Goal: Transaction & Acquisition: Purchase product/service

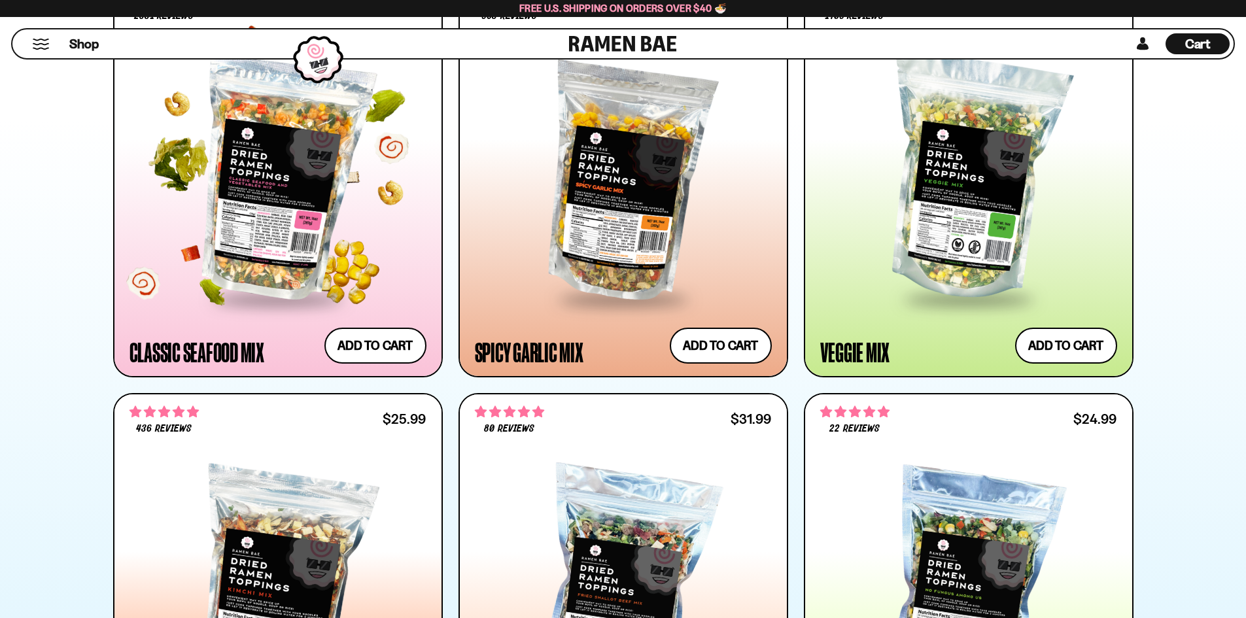
scroll to position [720, 0]
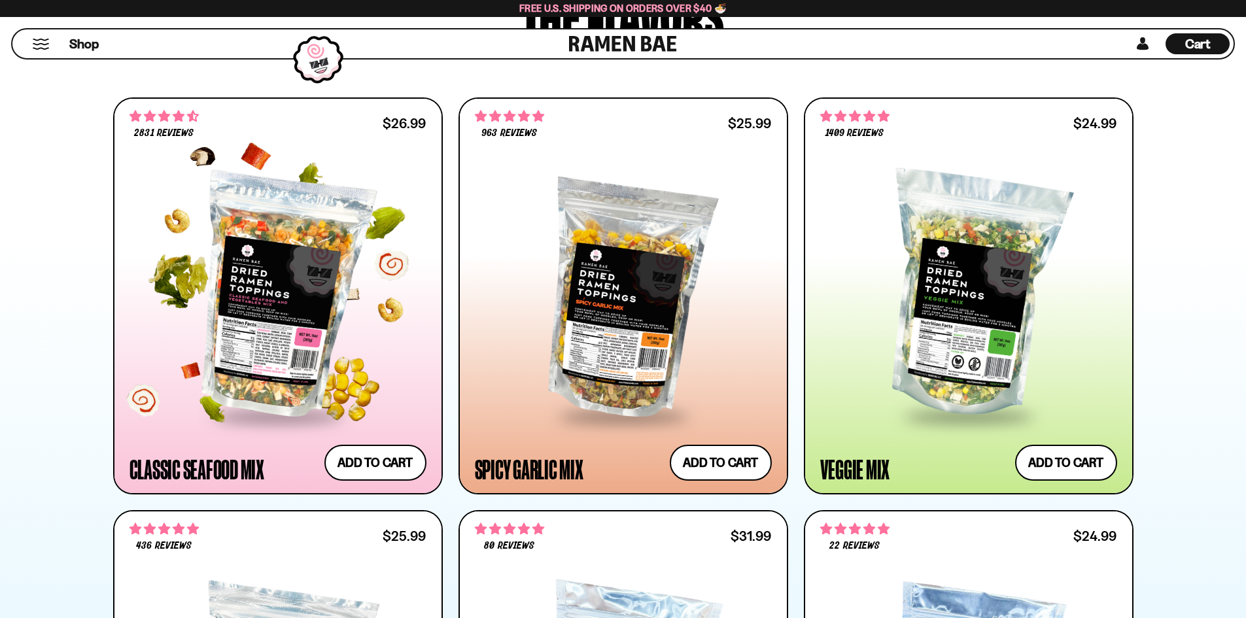
click at [291, 294] on div at bounding box center [278, 296] width 297 height 238
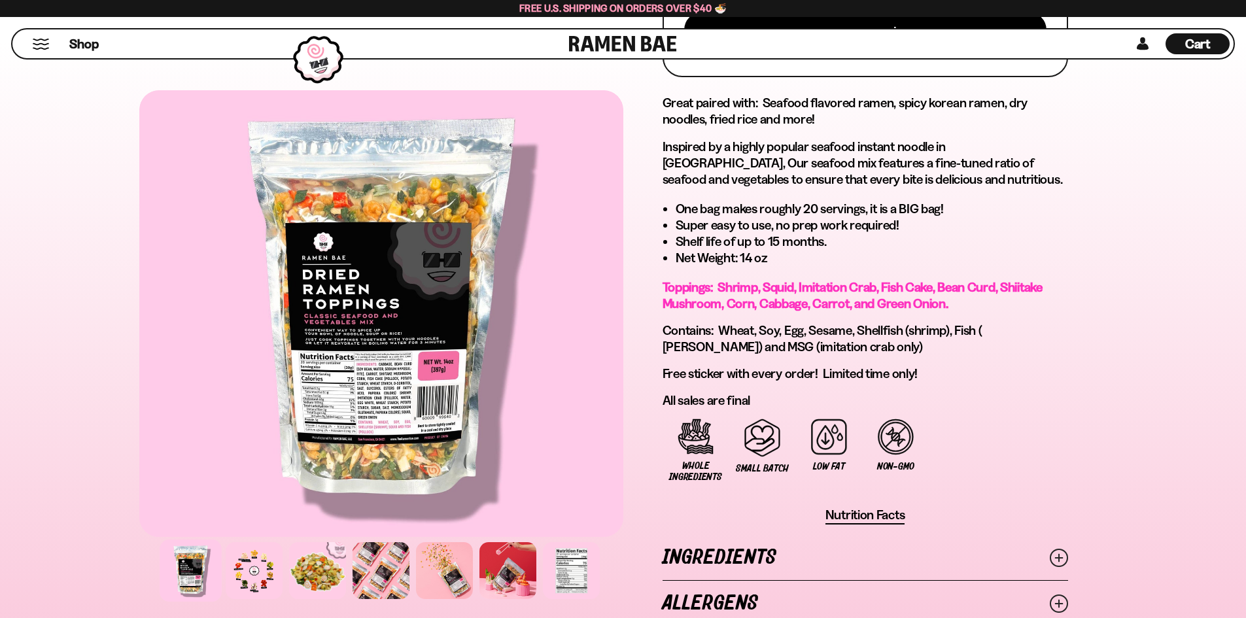
scroll to position [654, 0]
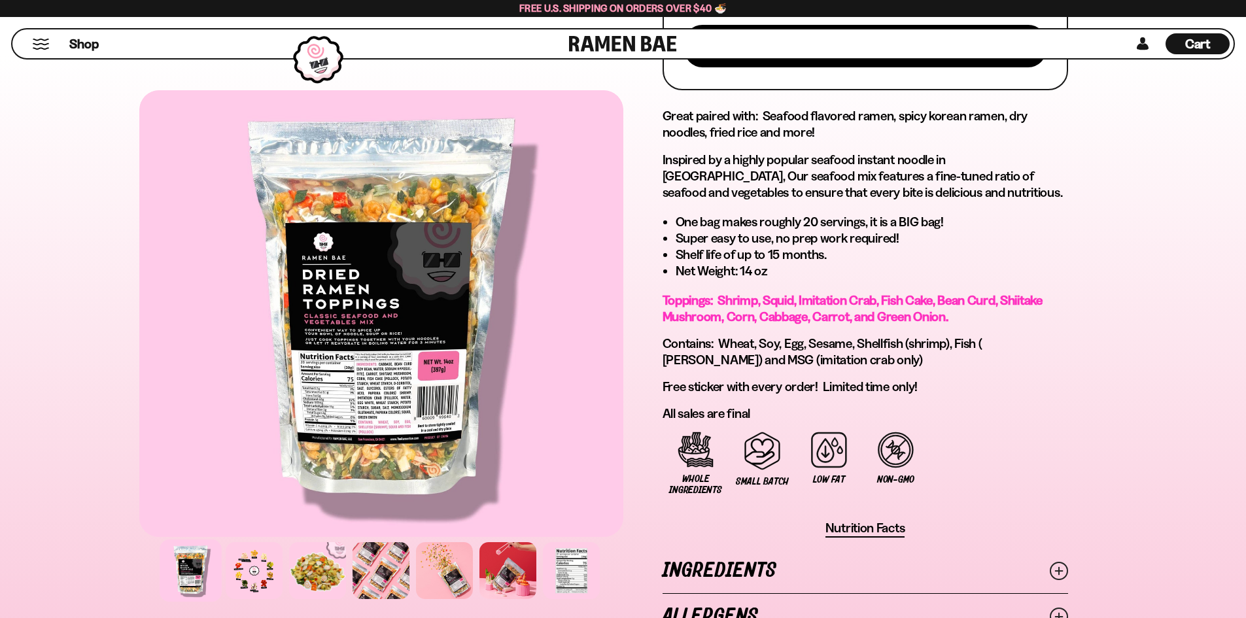
click at [1060, 566] on icon at bounding box center [1059, 571] width 18 height 18
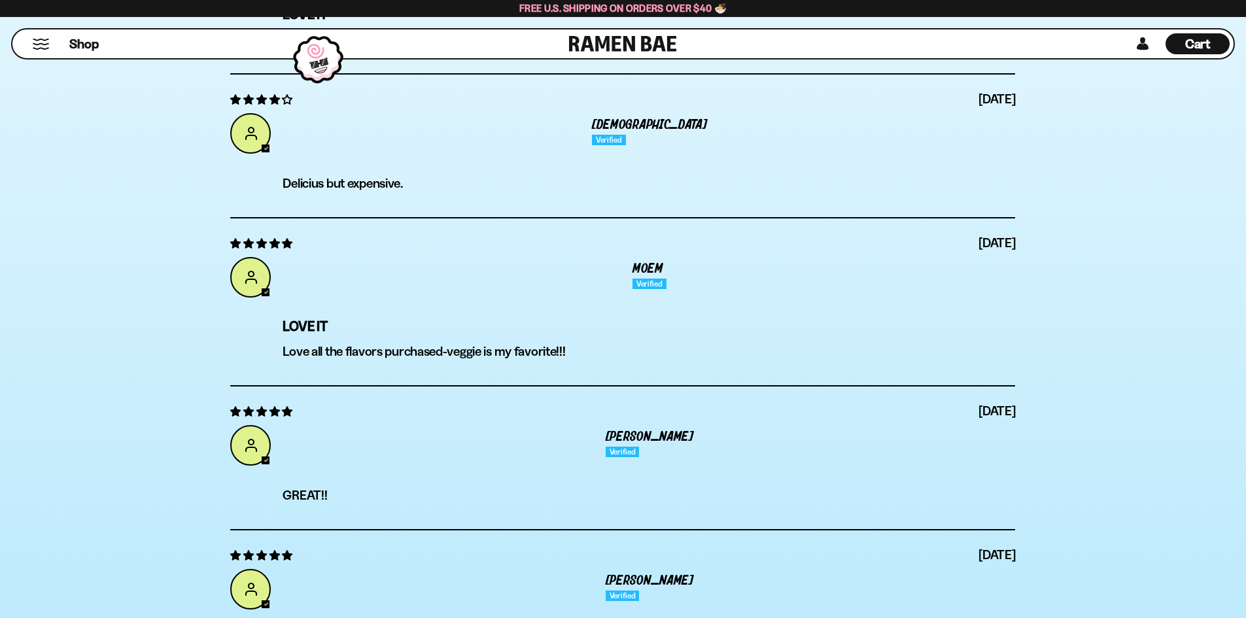
scroll to position [0, 0]
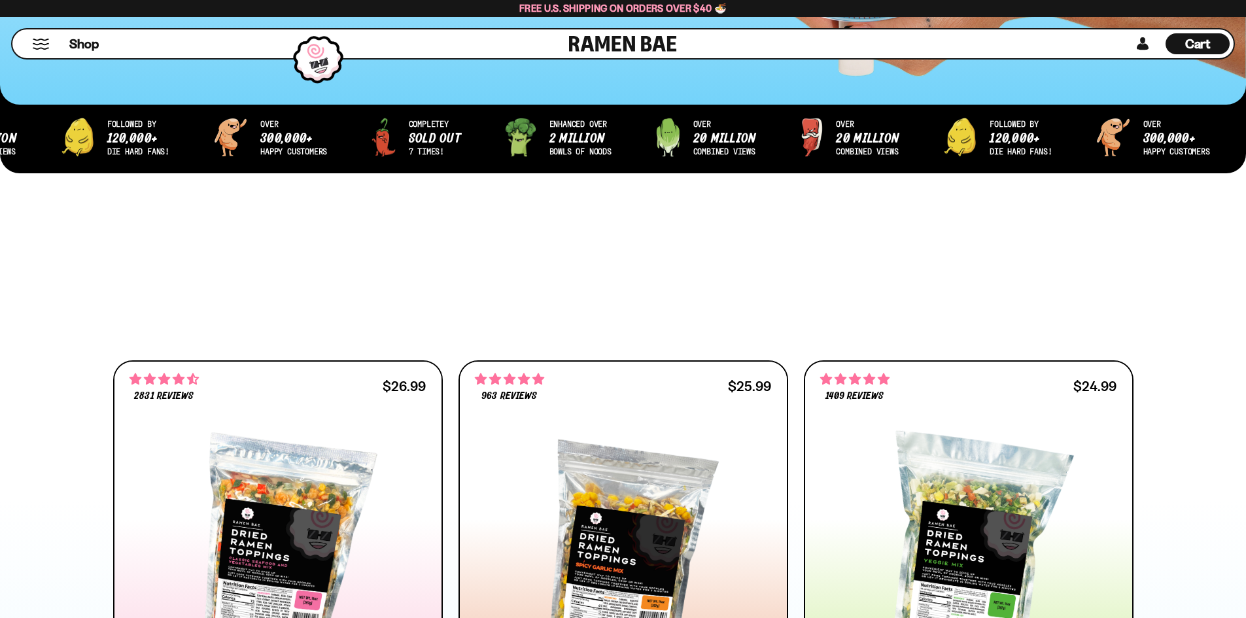
scroll to position [654, 0]
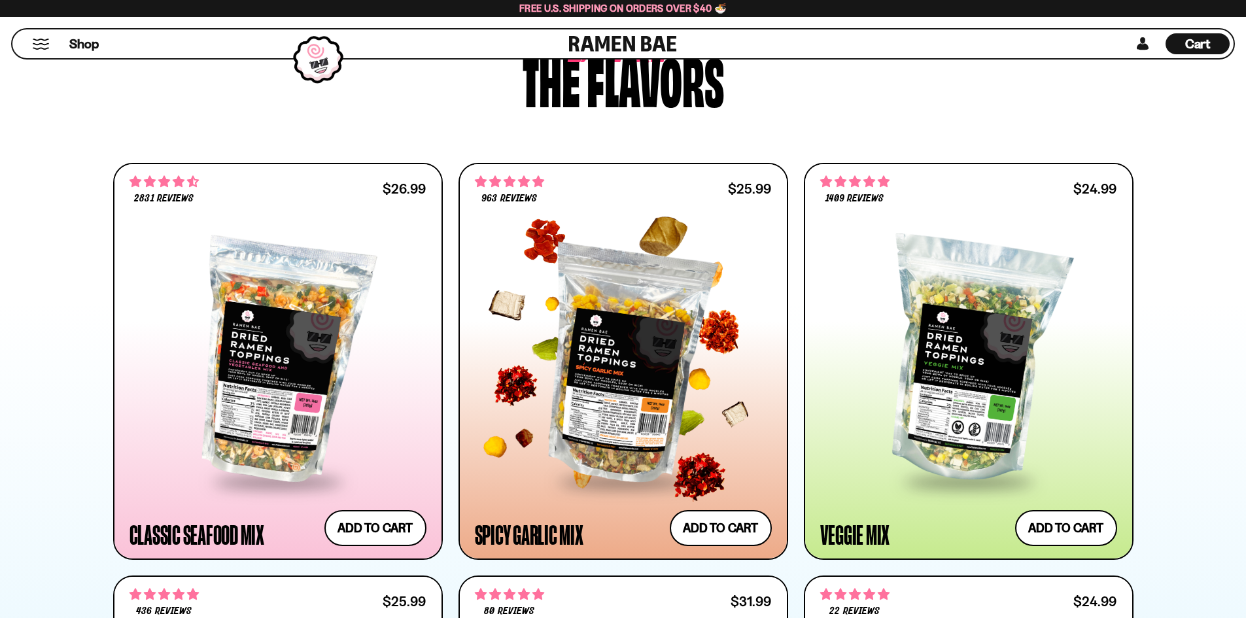
click at [647, 327] on div at bounding box center [623, 361] width 297 height 238
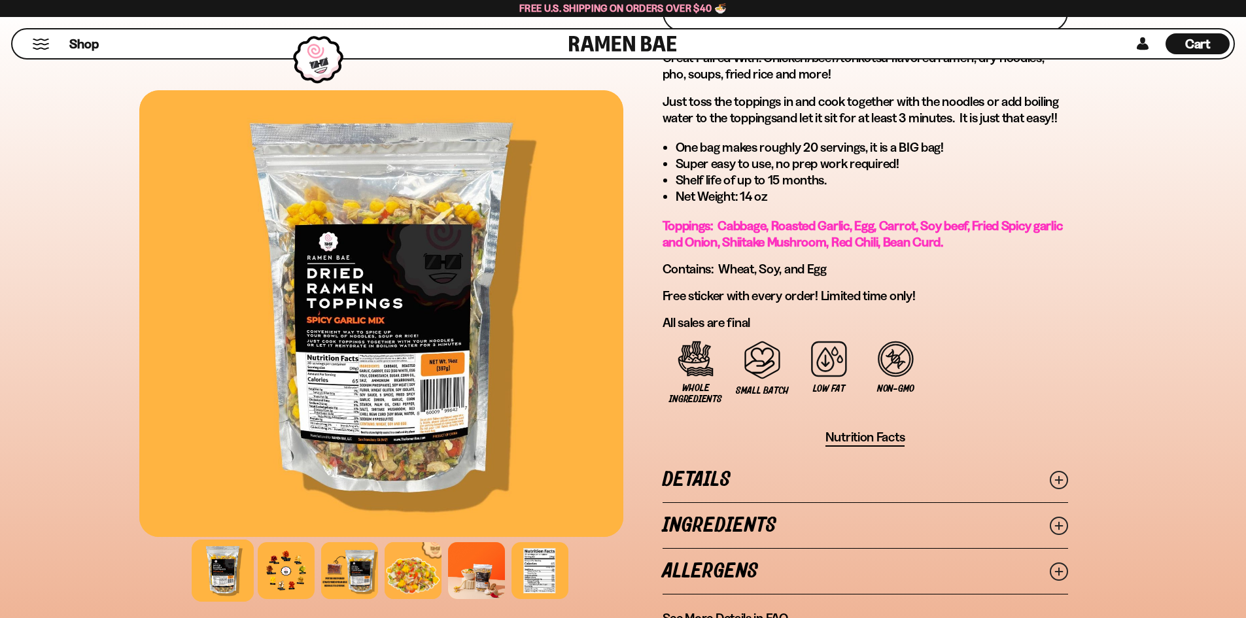
scroll to position [589, 0]
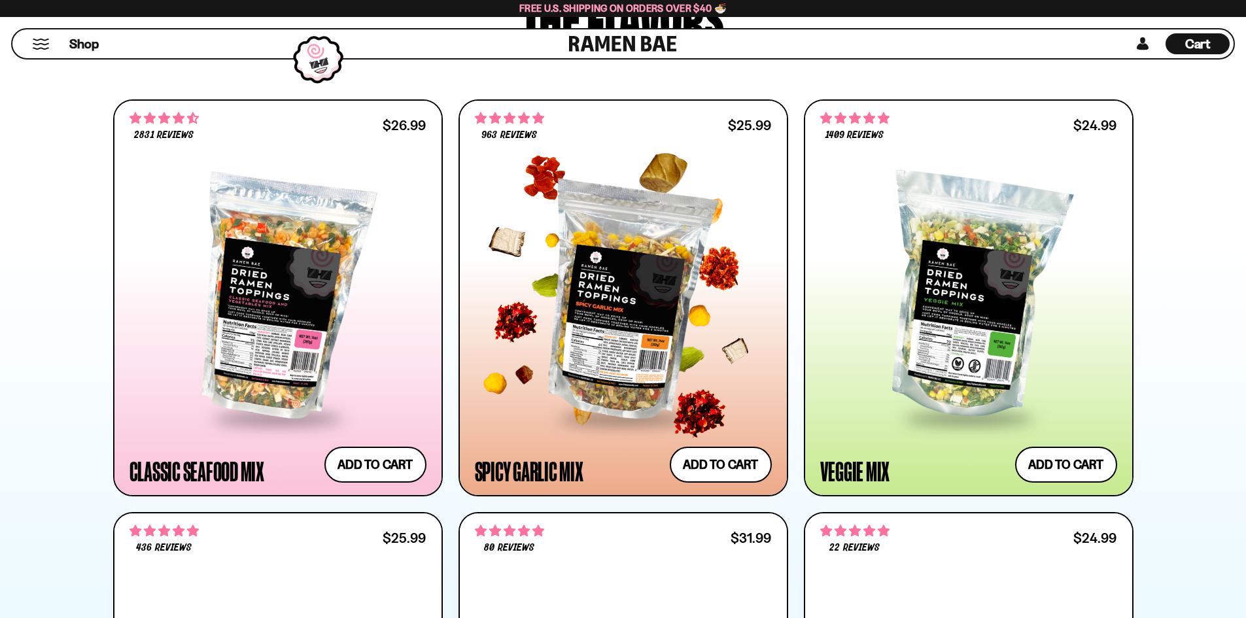
scroll to position [720, 0]
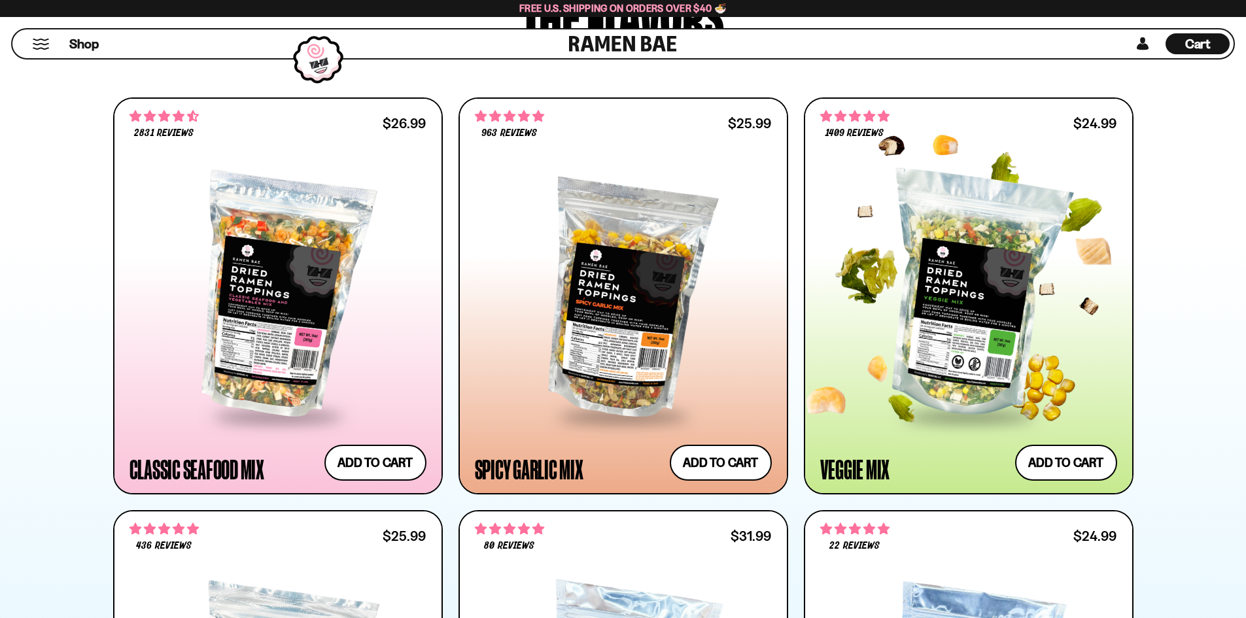
click at [998, 255] on div at bounding box center [968, 296] width 297 height 238
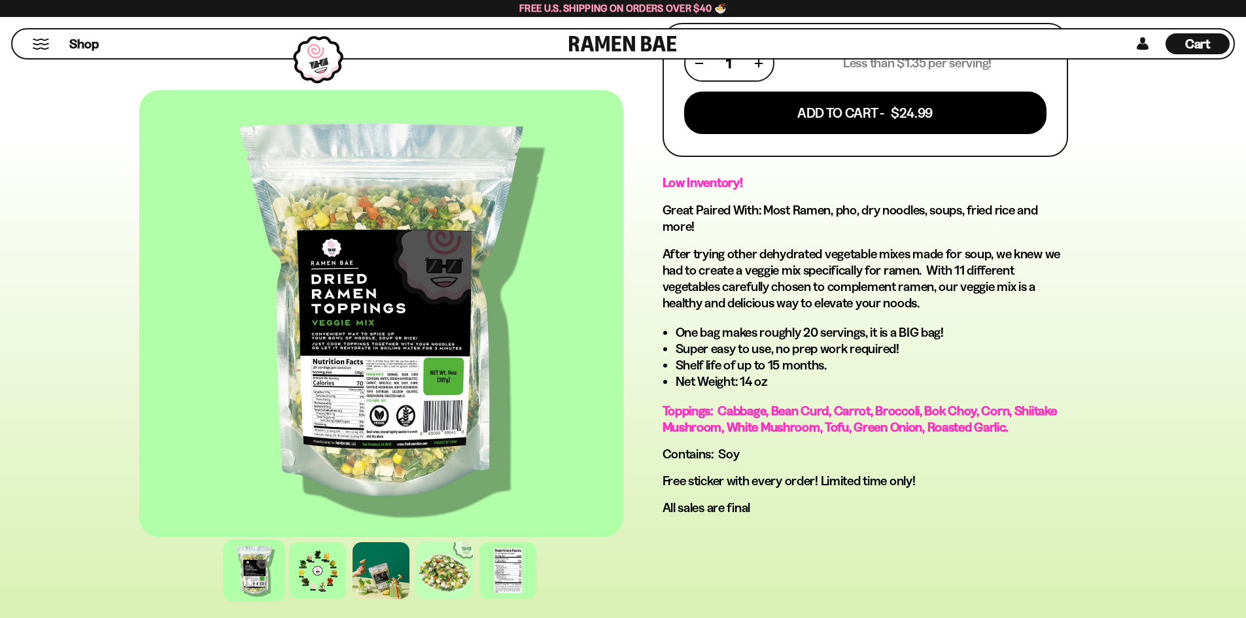
scroll to position [589, 0]
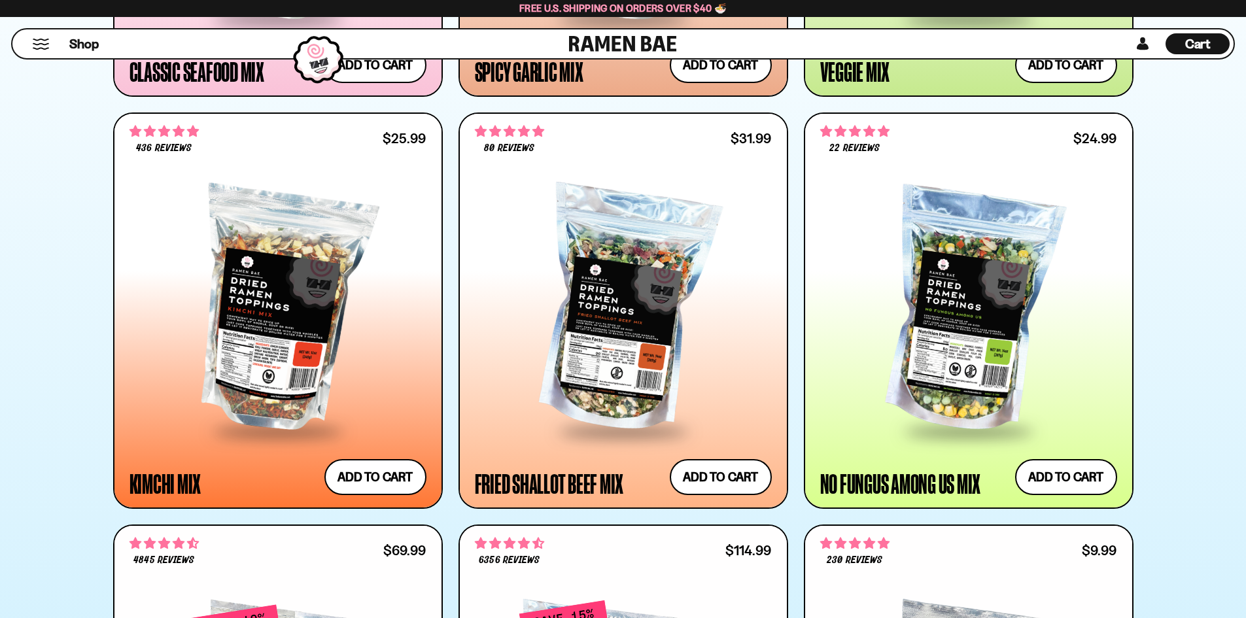
scroll to position [1112, 0]
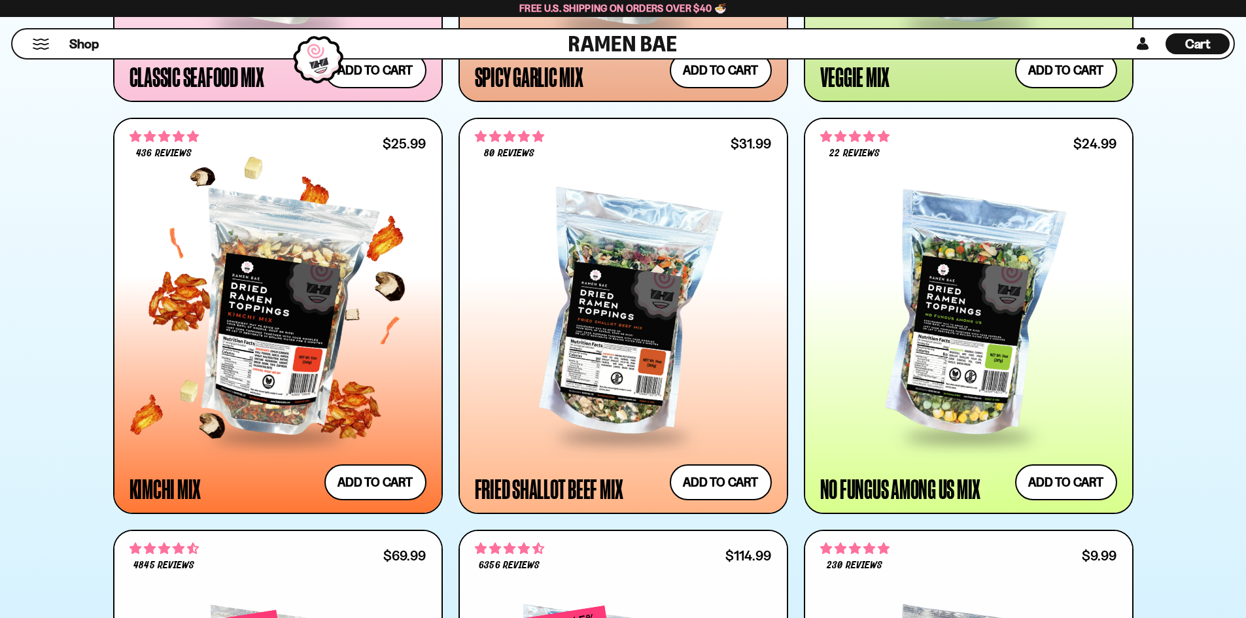
click at [269, 311] on div at bounding box center [278, 316] width 297 height 238
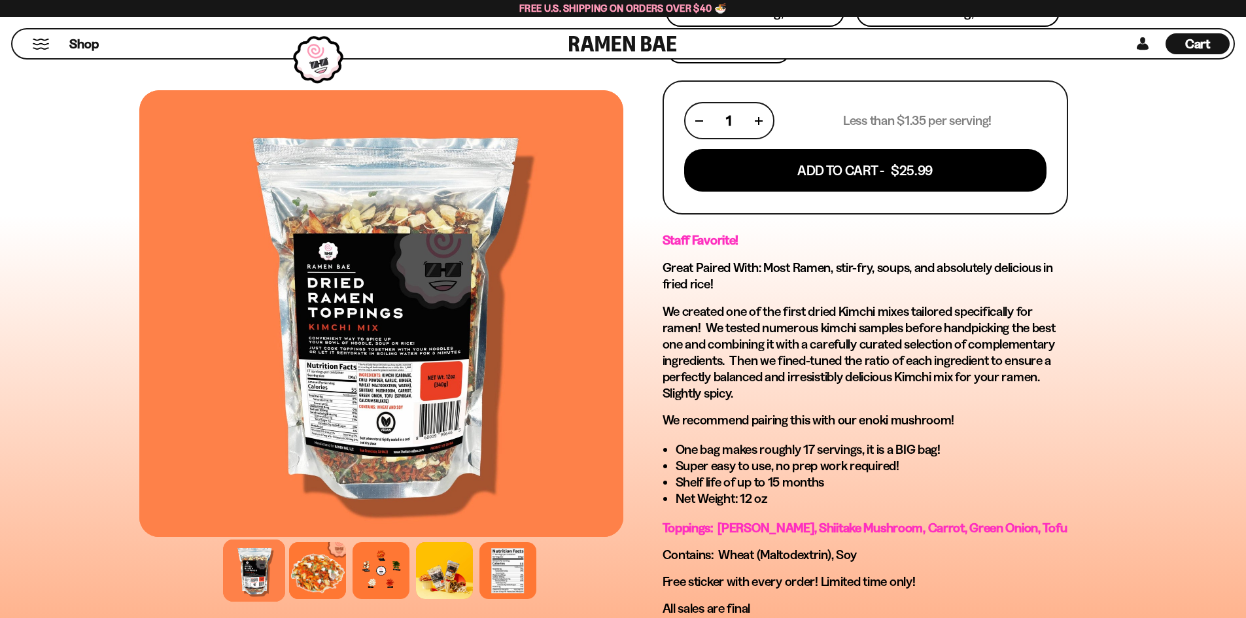
scroll to position [654, 0]
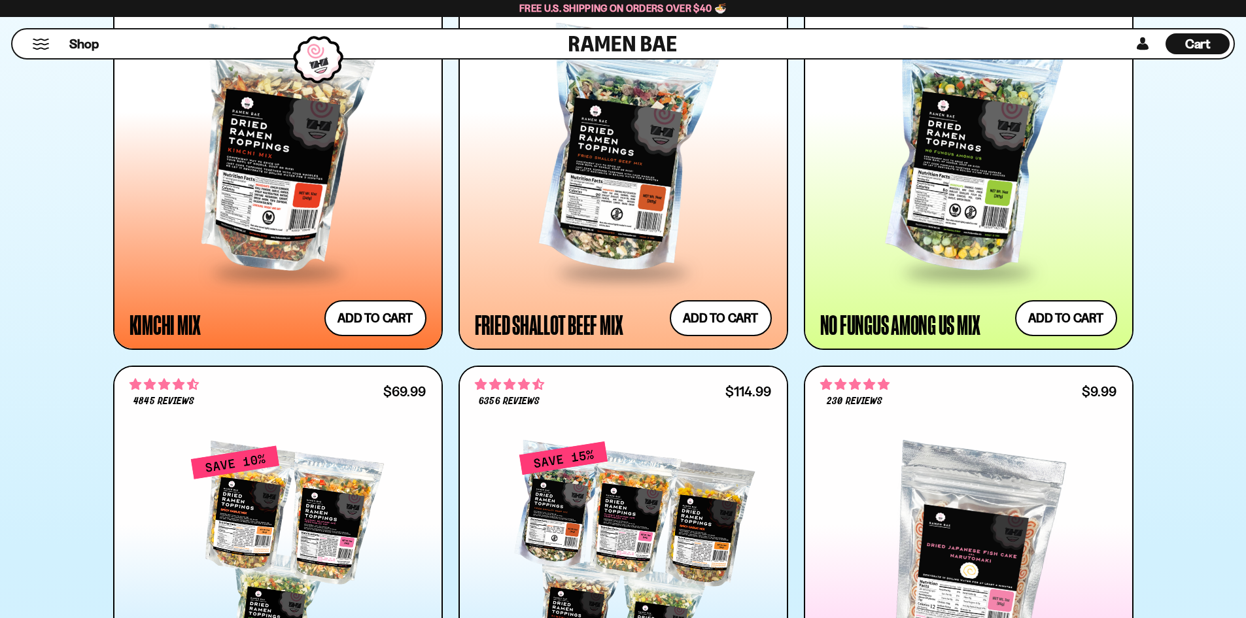
scroll to position [1243, 0]
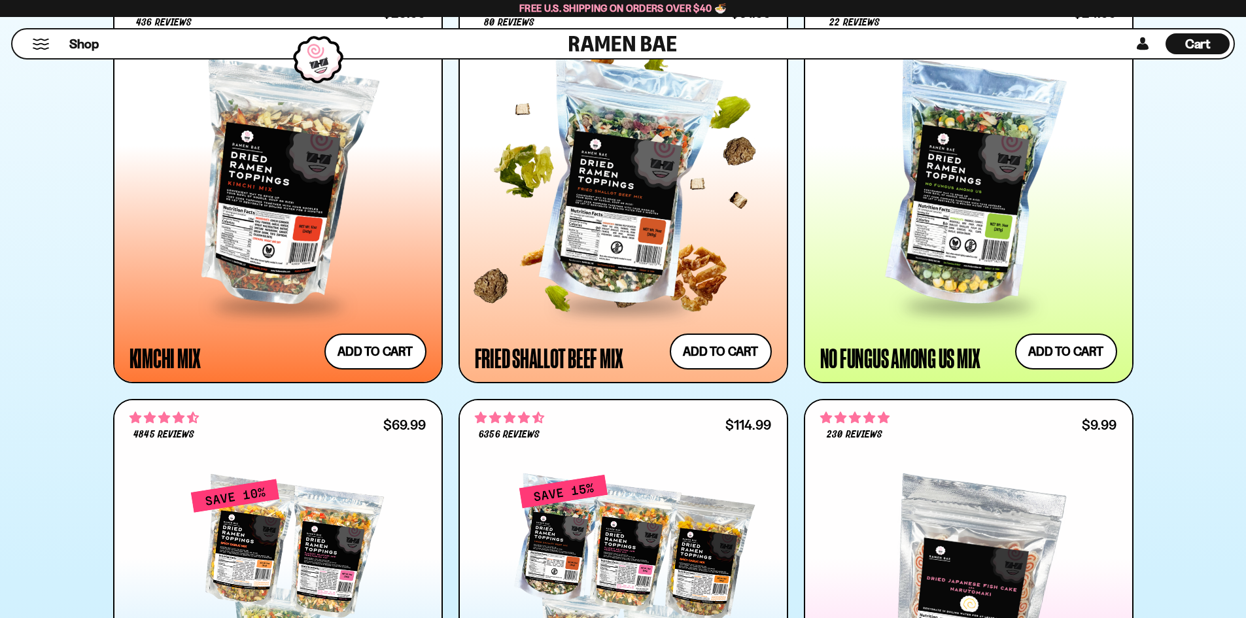
click at [688, 239] on div at bounding box center [623, 185] width 297 height 238
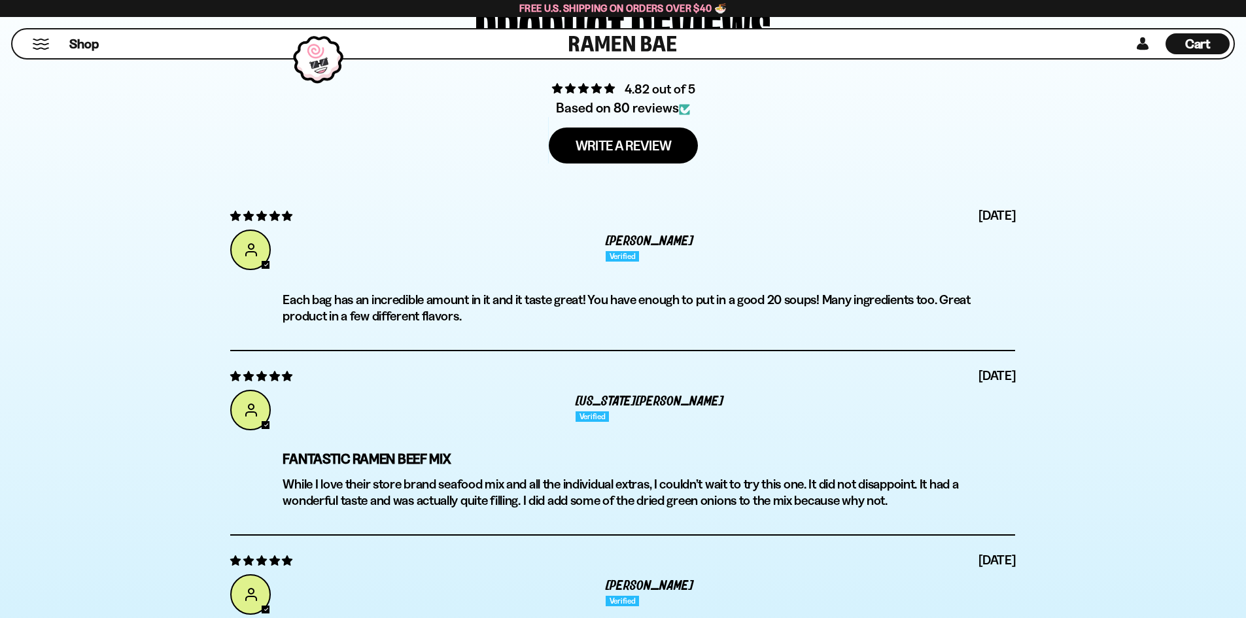
scroll to position [4644, 0]
